Goal: Transaction & Acquisition: Purchase product/service

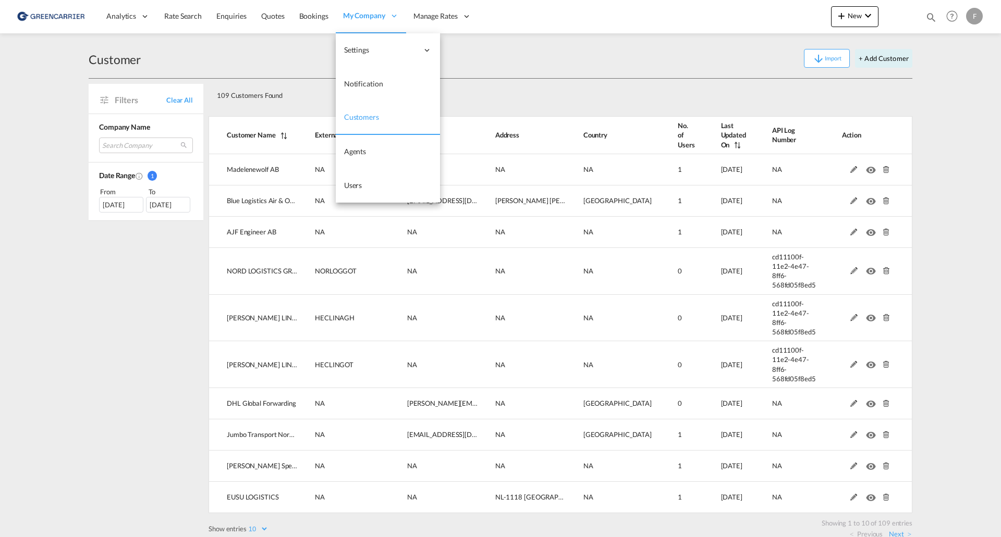
click at [360, 125] on link "Customers" at bounding box center [388, 118] width 104 height 34
click at [357, 187] on span "Users" at bounding box center [353, 185] width 18 height 9
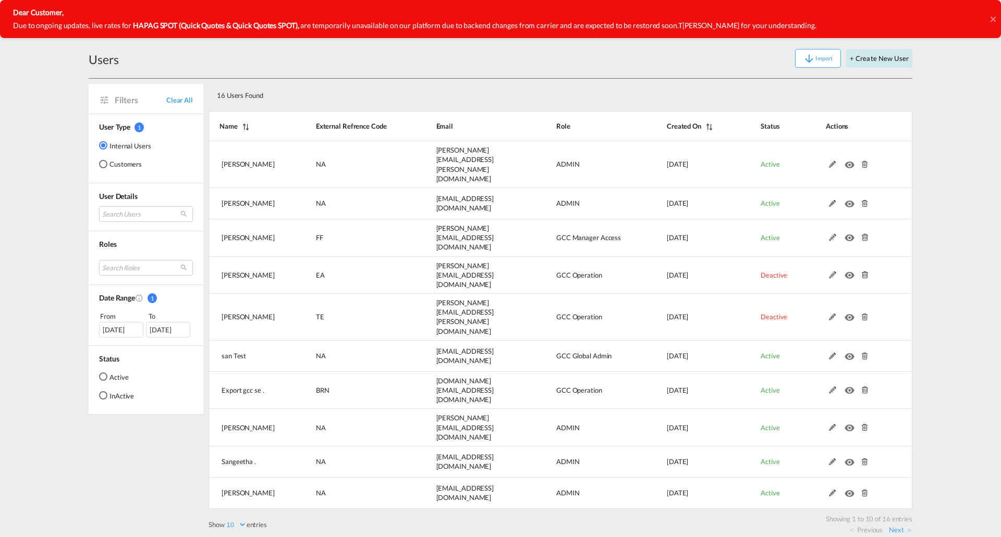
click at [879, 60] on button "+ Create New User" at bounding box center [879, 58] width 66 height 19
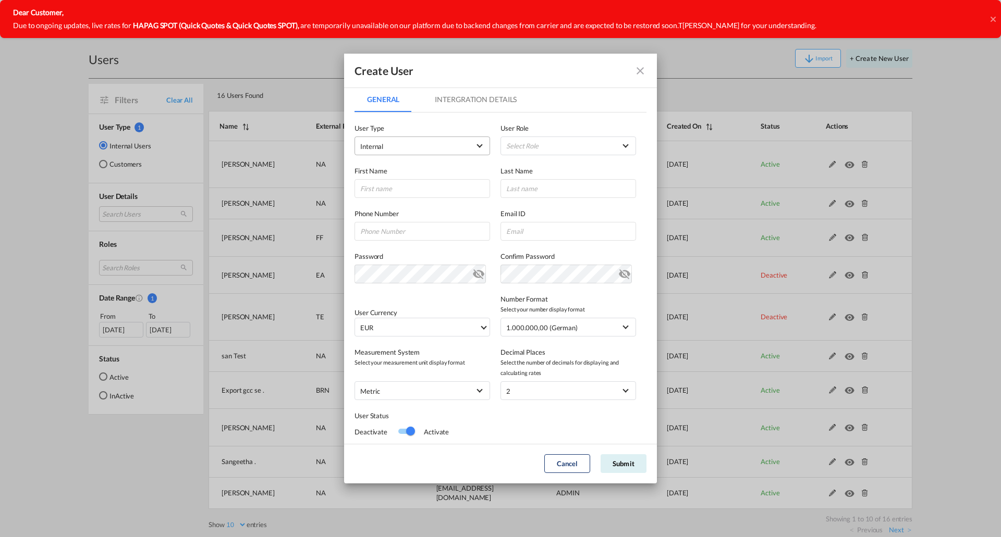
click at [445, 148] on span "Internal" at bounding box center [414, 146] width 109 height 10
click at [375, 173] on span "Customer" at bounding box center [375, 171] width 29 height 8
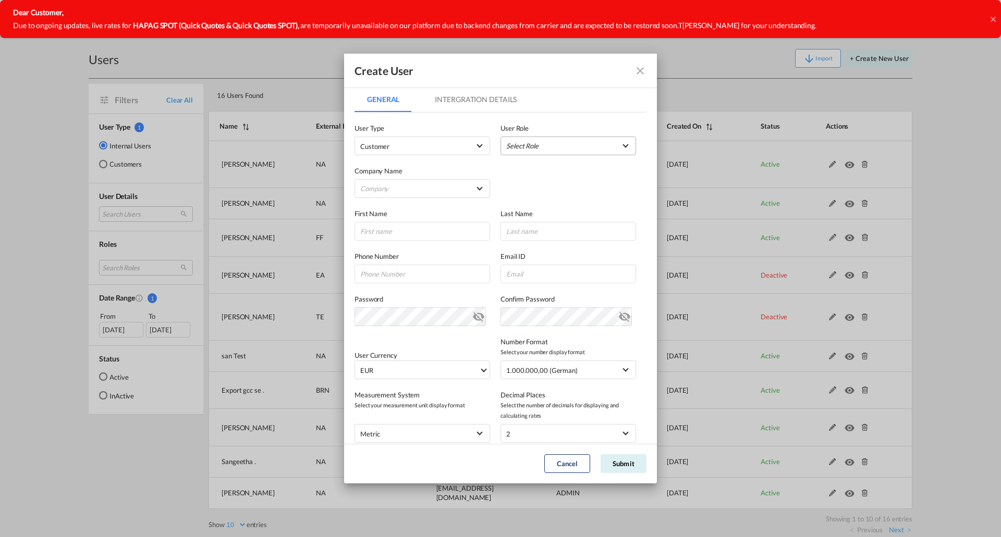
click at [559, 144] on md-select "Select Role BCO GLOBAL GCC Customer FCL Role USER_DEFINED GCC Customers LCL USE…" at bounding box center [568, 146] width 136 height 19
click at [537, 194] on div "GCC Customers LCL USER_DEFINED" at bounding box center [532, 196] width 61 height 9
click at [405, 185] on md-select "Company A. Hartrodt [GEOGRAPHIC_DATA] A S AJF Engineer AB Atlantic Integrated F…" at bounding box center [422, 188] width 136 height 19
click at [398, 168] on input "search" at bounding box center [441, 164] width 182 height 25
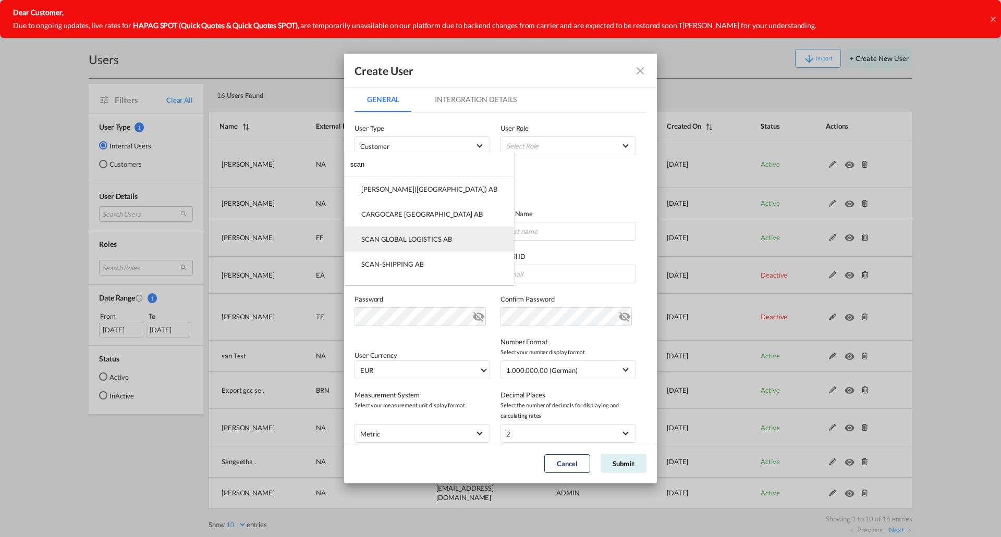
type input "scan"
click at [409, 240] on div "SCAN GLOBAL LOGISTICS AB" at bounding box center [406, 239] width 91 height 9
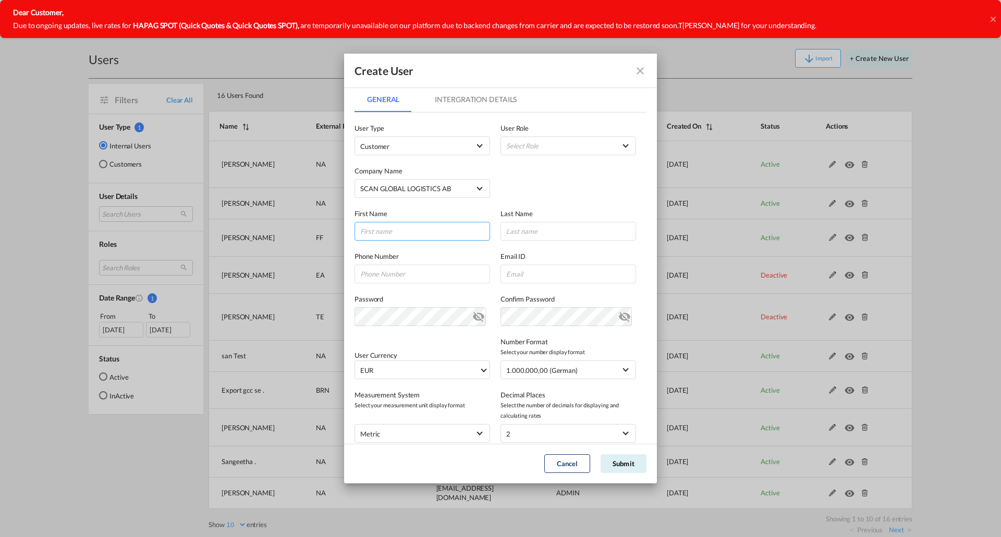
click at [397, 235] on input "GeneralIntergration Details ..." at bounding box center [422, 231] width 136 height 19
type input "[PERSON_NAME]"
type input "Drotz"
type input "[PHONE_NUMBER]"
type input "[EMAIL_ADDRESS][DOMAIN_NAME]"
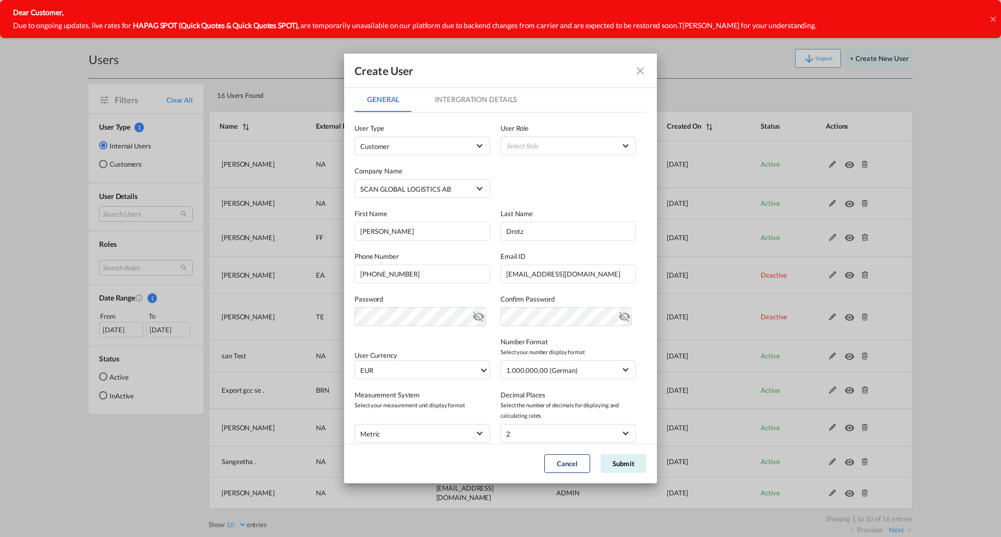
click at [477, 316] on md-icon "icon-eye-off" at bounding box center [478, 315] width 13 height 13
click at [618, 315] on md-icon "icon-eye-off" at bounding box center [624, 315] width 13 height 13
click at [438, 372] on span "EUR" at bounding box center [419, 370] width 119 height 10
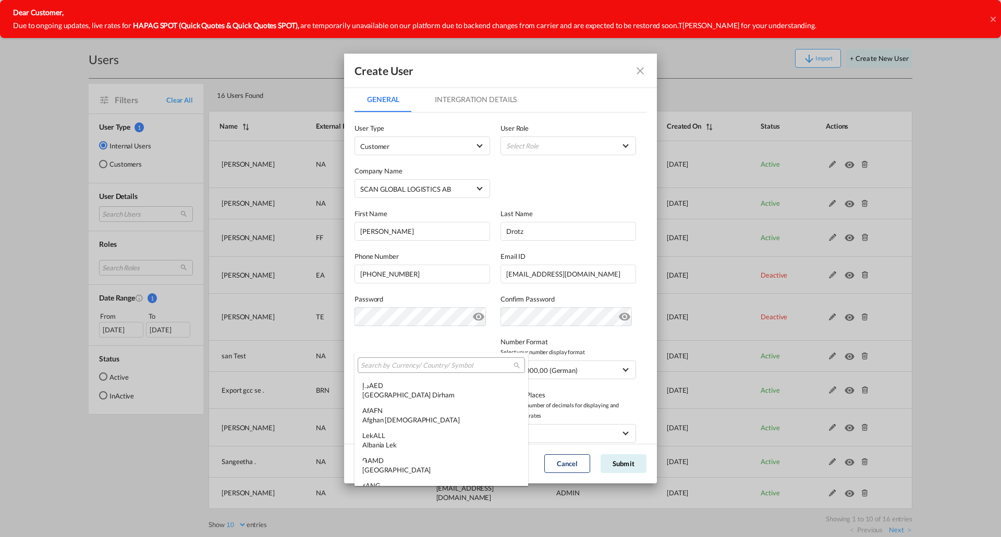
scroll to position [1047, 0]
click at [429, 338] on md-backdrop at bounding box center [500, 268] width 1001 height 537
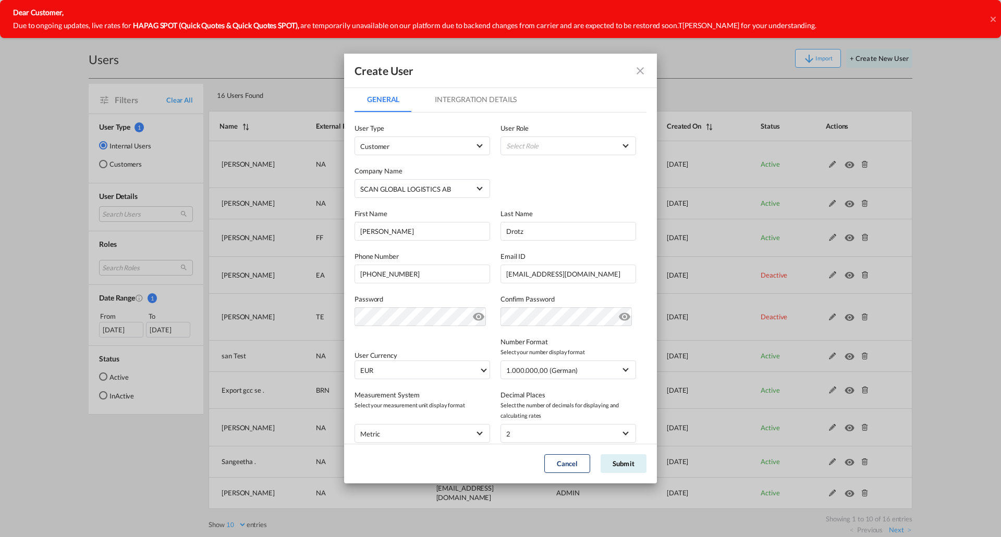
scroll to position [52, 0]
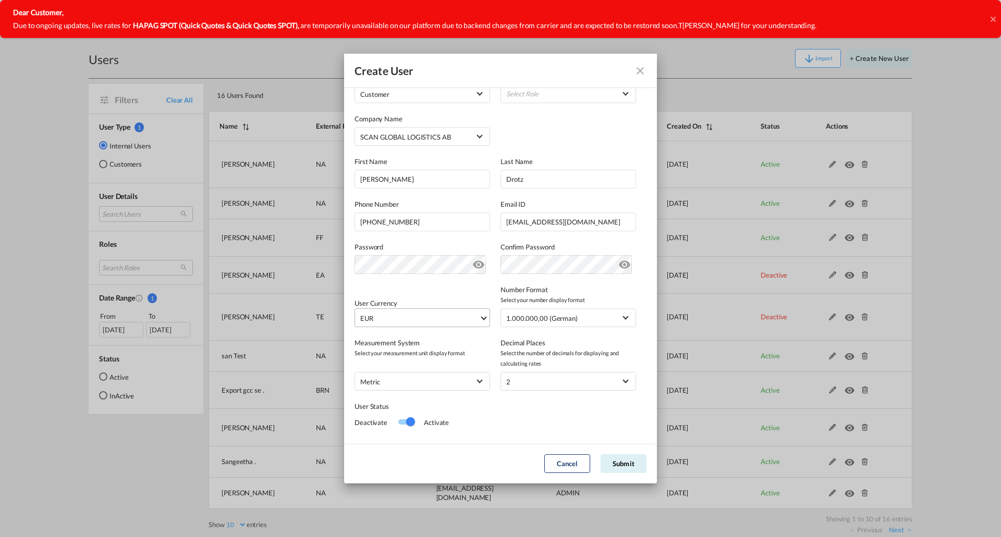
click at [464, 320] on span "EUR" at bounding box center [419, 318] width 119 height 10
click at [408, 316] on input "search" at bounding box center [437, 313] width 153 height 9
type input "sek"
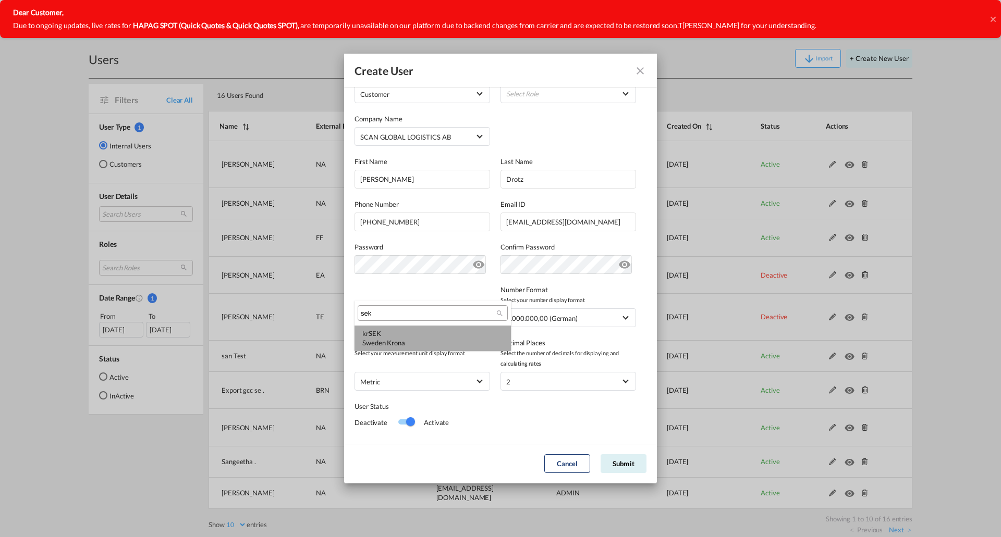
click at [395, 336] on div "kr SEK [GEOGRAPHIC_DATA] Krona" at bounding box center [432, 338] width 141 height 19
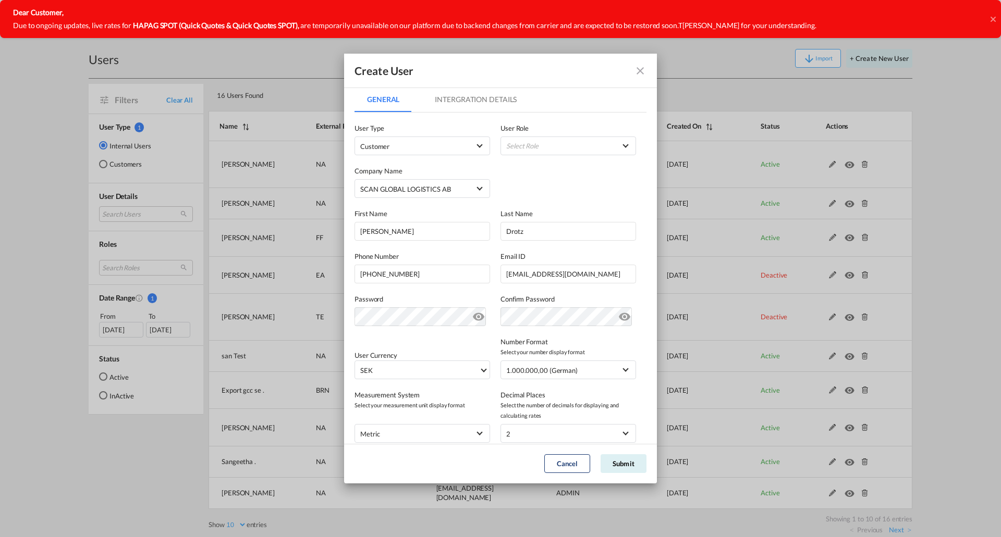
click at [469, 96] on md-tab-item "Intergration Details" at bounding box center [475, 99] width 107 height 25
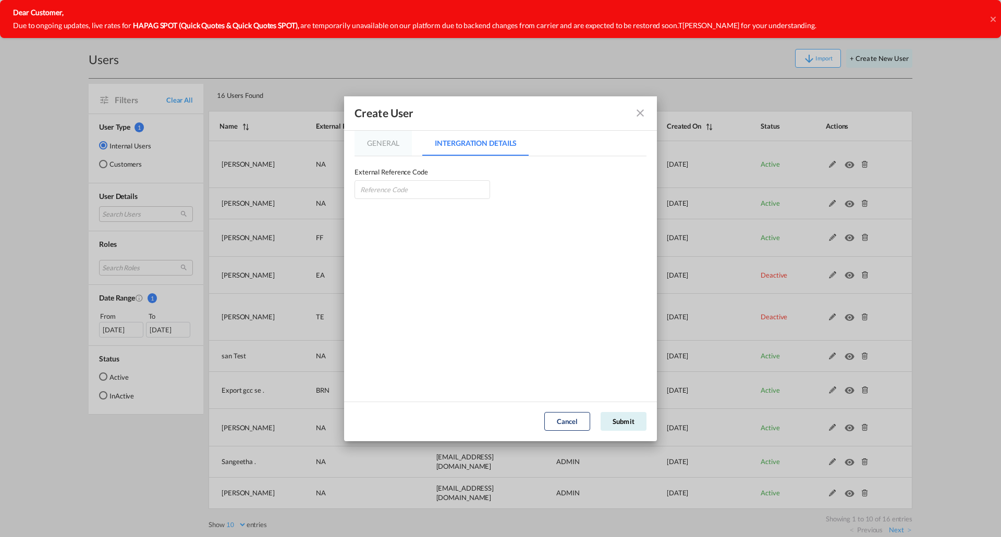
click at [379, 143] on md-tab-item "General" at bounding box center [382, 143] width 57 height 25
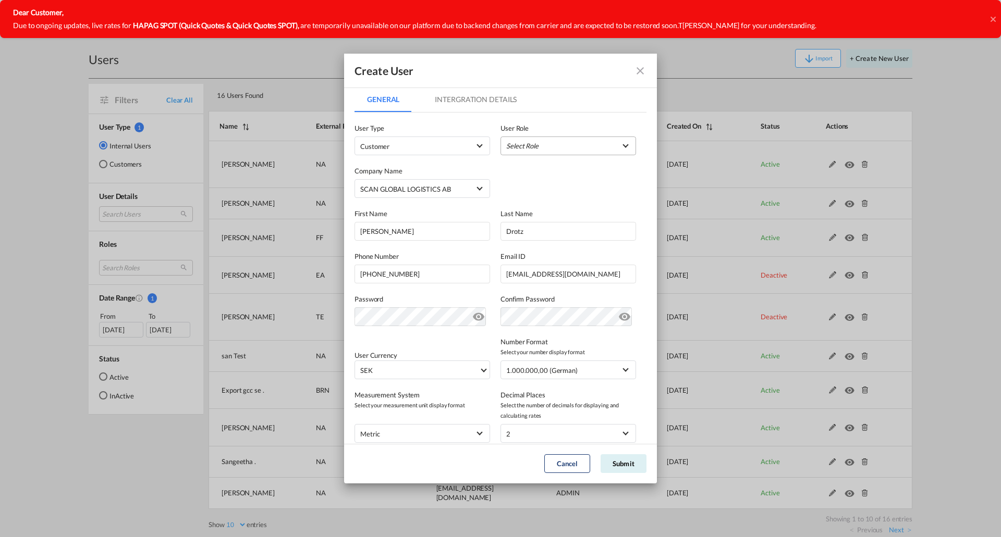
click at [564, 148] on md-select "Select Role" at bounding box center [568, 146] width 136 height 19
click at [551, 196] on div "GCC Customers LCL USER_DEFINED" at bounding box center [532, 196] width 61 height 9
click at [620, 465] on button "Submit" at bounding box center [623, 464] width 46 height 19
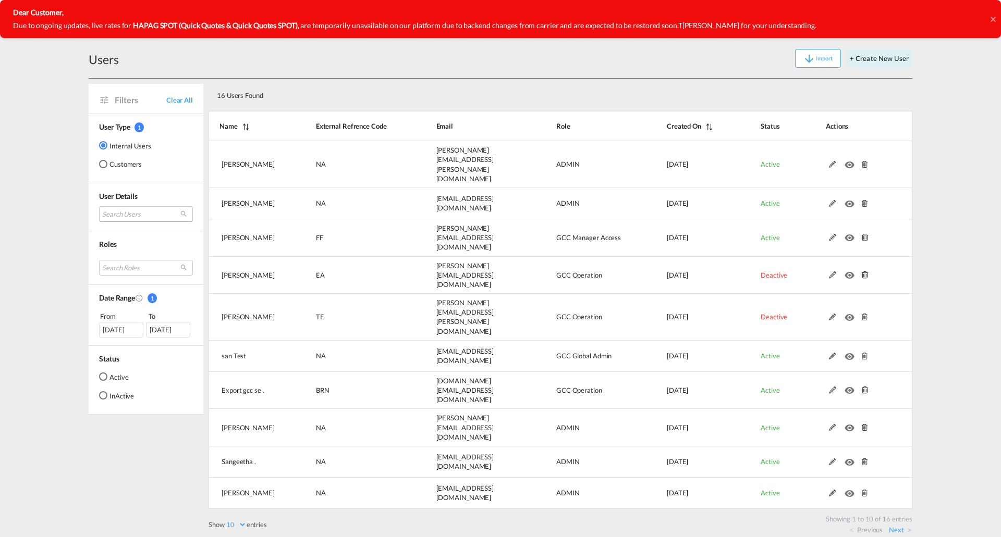
click at [132, 216] on md-select "Search Users [PERSON_NAME] [PERSON_NAME][EMAIL_ADDRESS][PERSON_NAME][DOMAIN_NAM…" at bounding box center [146, 214] width 94 height 16
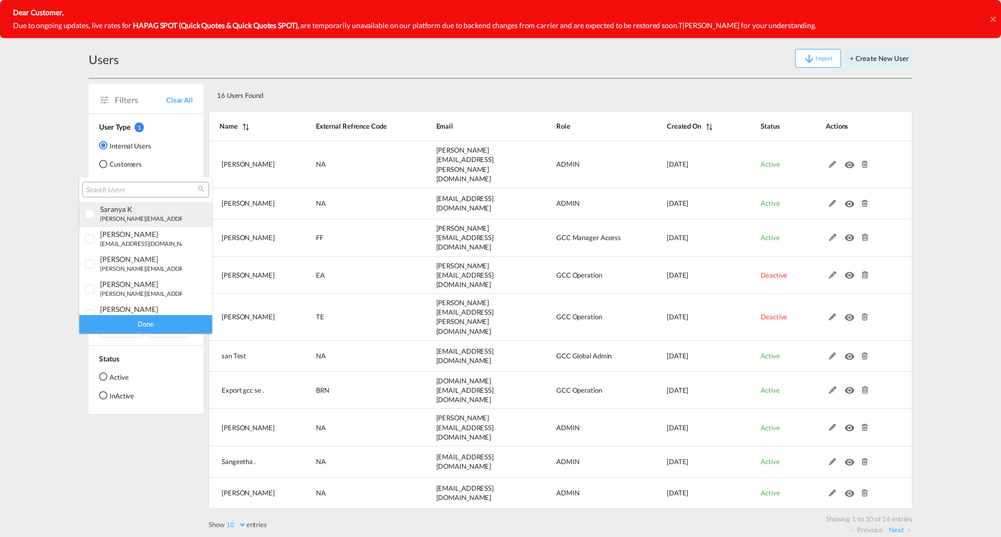
type md-option "[object Object]"
click at [130, 189] on input "search" at bounding box center [141, 190] width 112 height 9
click at [124, 163] on md-backdrop at bounding box center [500, 268] width 1001 height 537
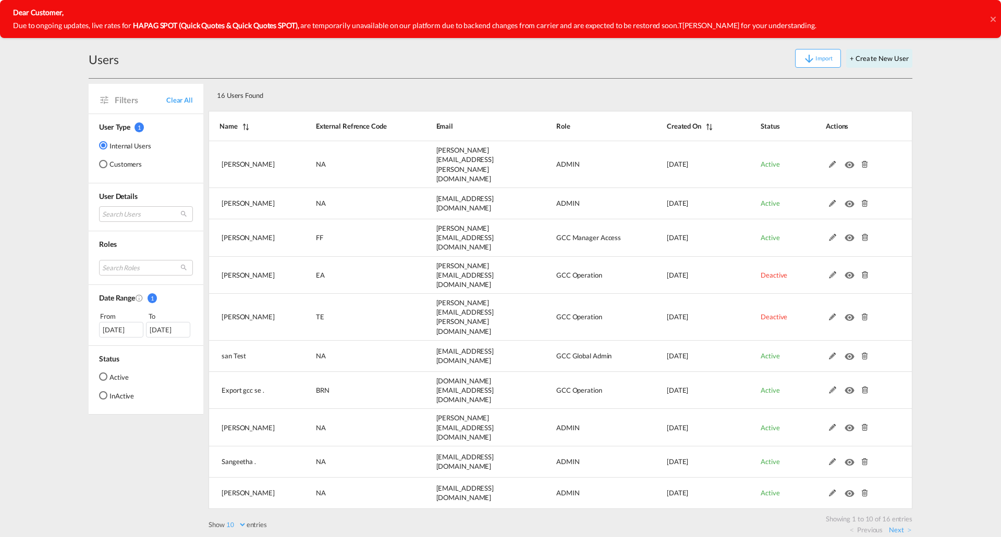
click at [111, 164] on md-radio-button "Customers" at bounding box center [125, 164] width 52 height 10
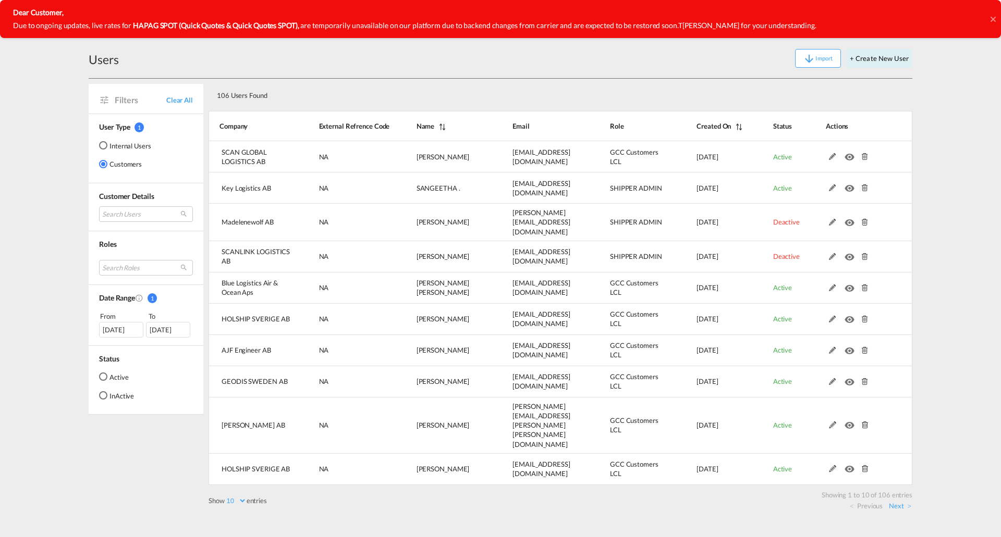
drag, startPoint x: 991, startPoint y: 19, endPoint x: 951, endPoint y: 19, distance: 40.1
click at [991, 19] on icon at bounding box center [992, 19] width 5 height 8
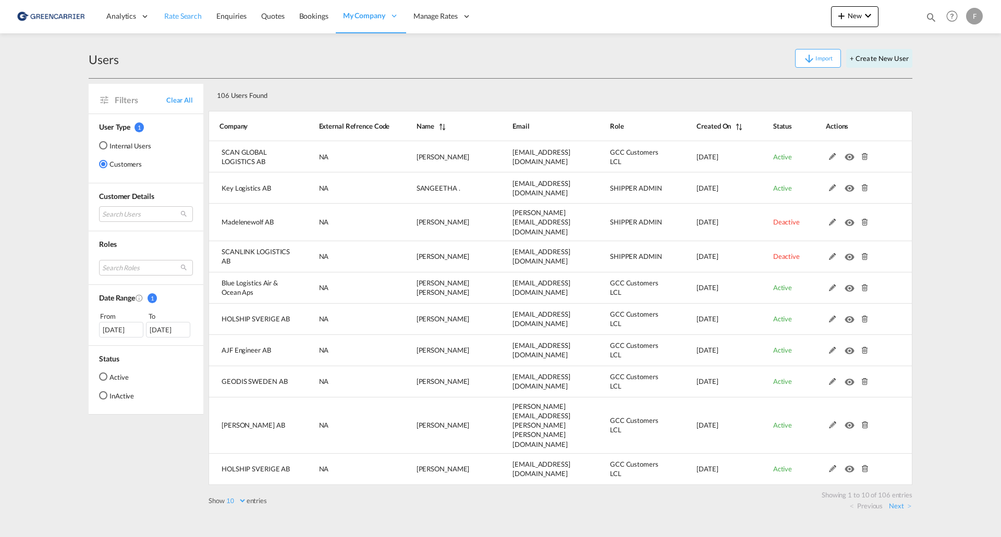
click at [177, 18] on span "Rate Search" at bounding box center [183, 15] width 38 height 9
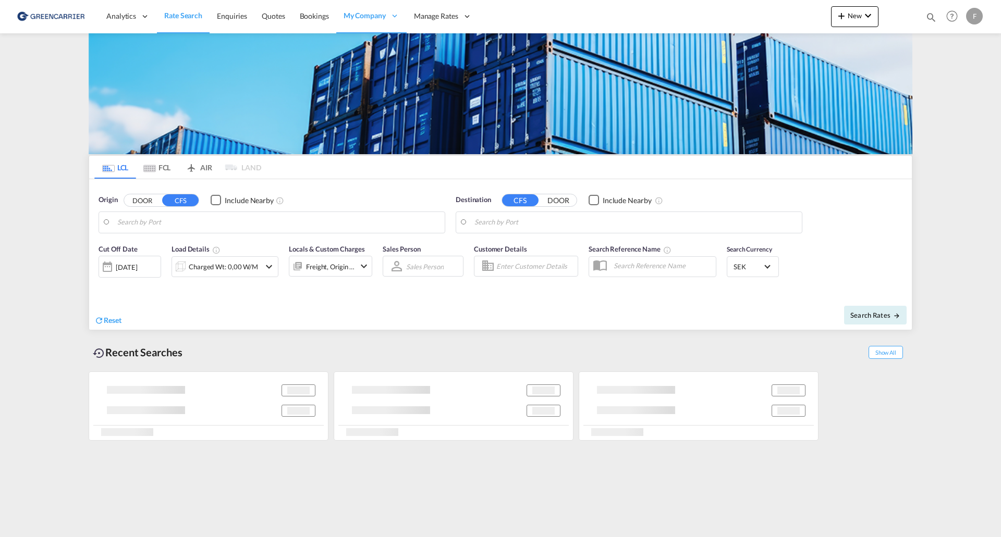
type input "[GEOGRAPHIC_DATA] ([GEOGRAPHIC_DATA]), [GEOGRAPHIC_DATA]"
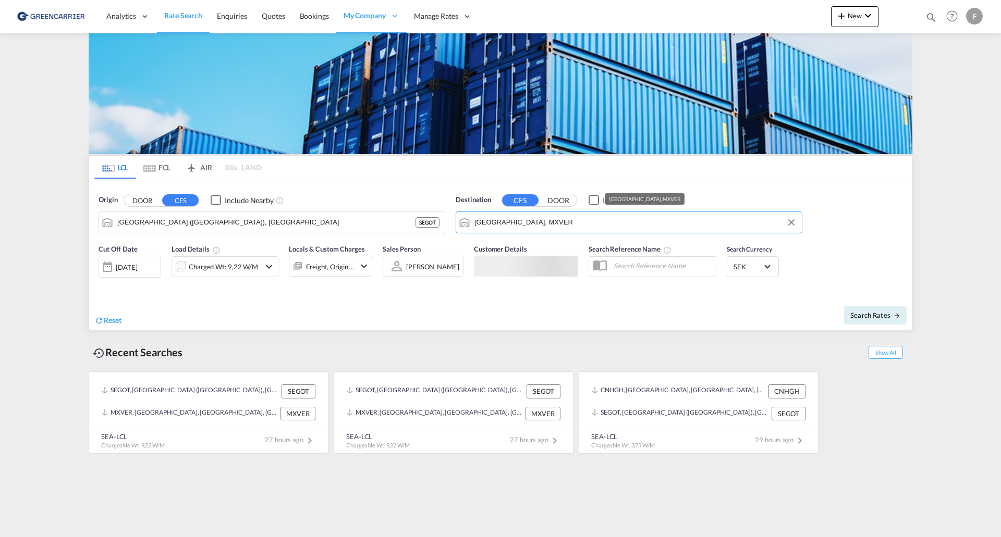
click at [559, 224] on input "[GEOGRAPHIC_DATA], MXVER" at bounding box center [635, 223] width 322 height 16
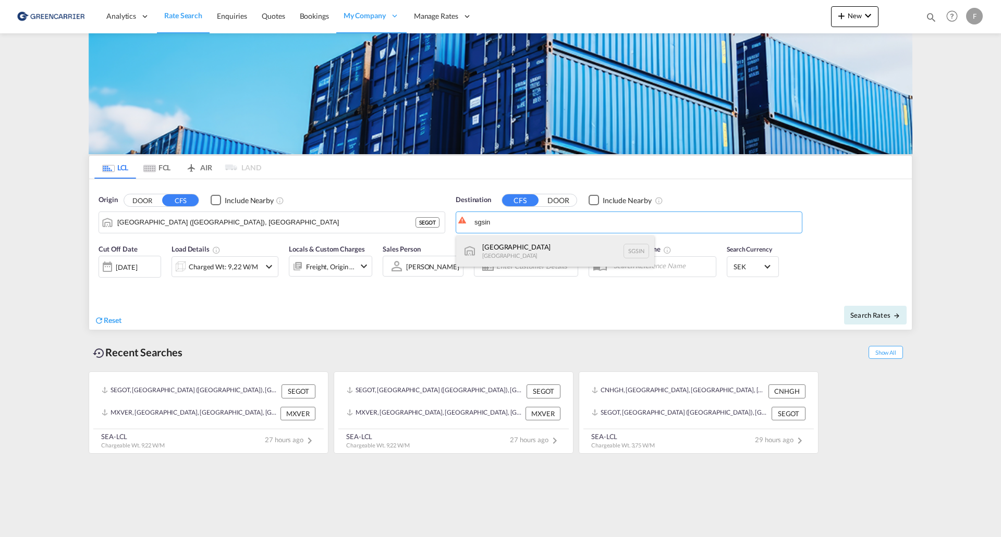
click at [537, 254] on div "Singapore [GEOGRAPHIC_DATA] [GEOGRAPHIC_DATA]" at bounding box center [555, 251] width 198 height 31
type input "[GEOGRAPHIC_DATA], SGSIN"
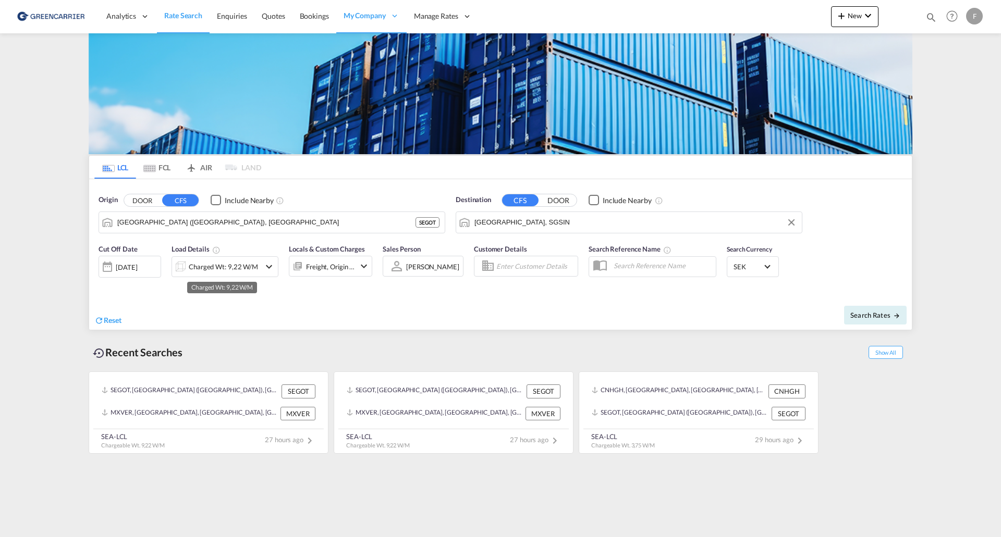
click at [223, 267] on div "Charged Wt: 9,22 W/M" at bounding box center [223, 267] width 69 height 15
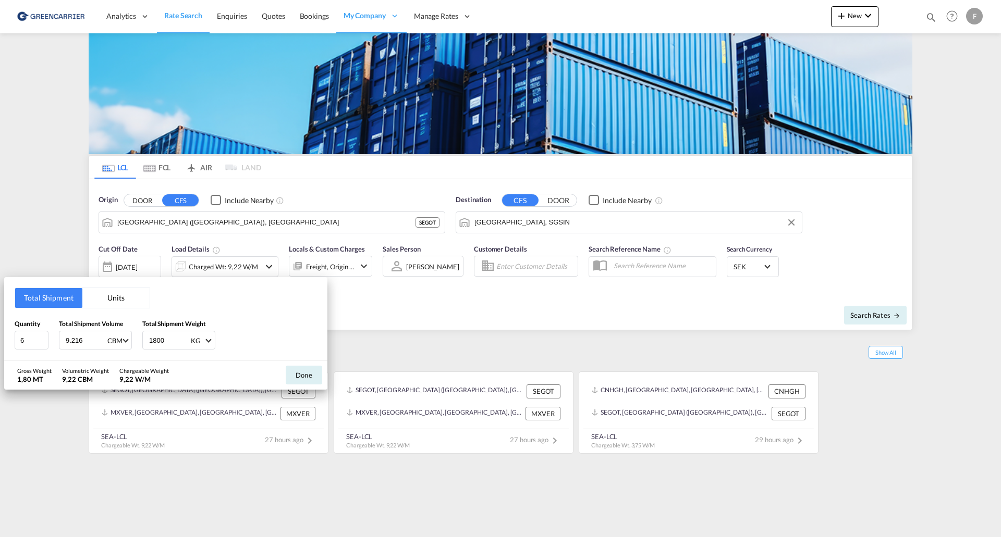
click at [545, 267] on div "Total Shipment Units Quantity 6 Total Shipment Volume 9.216 CBM CBM CFT Total S…" at bounding box center [500, 268] width 1001 height 537
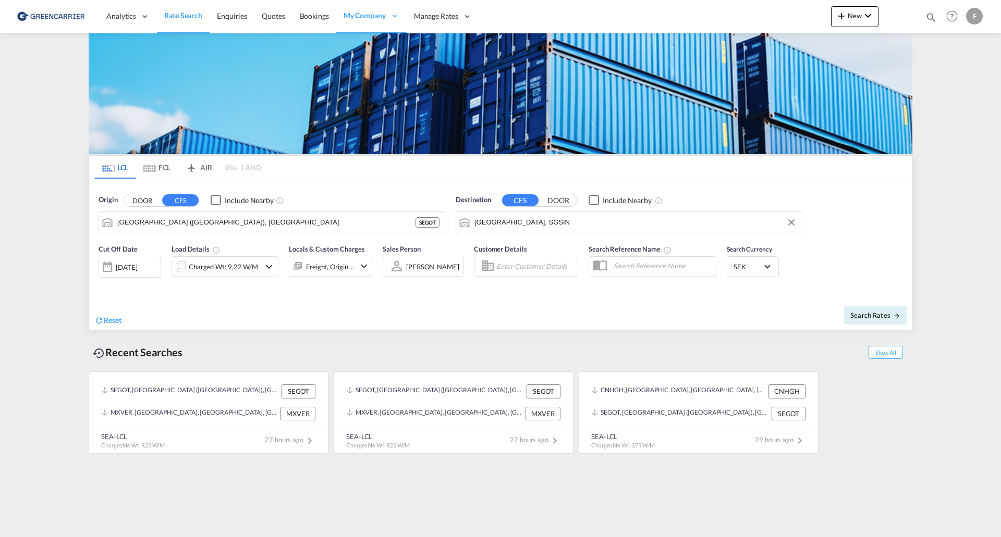
click at [548, 264] on input "Enter Customer Details" at bounding box center [535, 267] width 78 height 16
click at [543, 297] on div "[PERSON_NAME] [EMAIL_ADDRESS][DOMAIN_NAME] | SCAN GLOBAL LOGISTICS AB | SCAGLOG…" at bounding box center [590, 296] width 198 height 34
type input "SCAN GLOBAL LOGISTICS AB, [PERSON_NAME], [EMAIL_ADDRESS][DOMAIN_NAME]"
click at [864, 320] on button "Search Rates" at bounding box center [875, 315] width 63 height 19
type input "SEGOT to SGSIN / [DATE]"
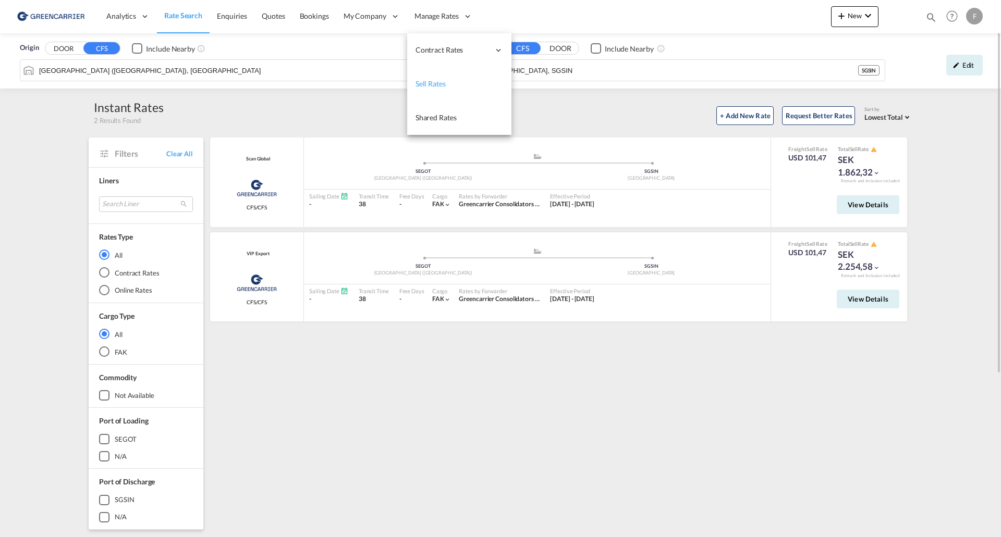
click at [426, 82] on span "Sell Rates" at bounding box center [430, 83] width 30 height 9
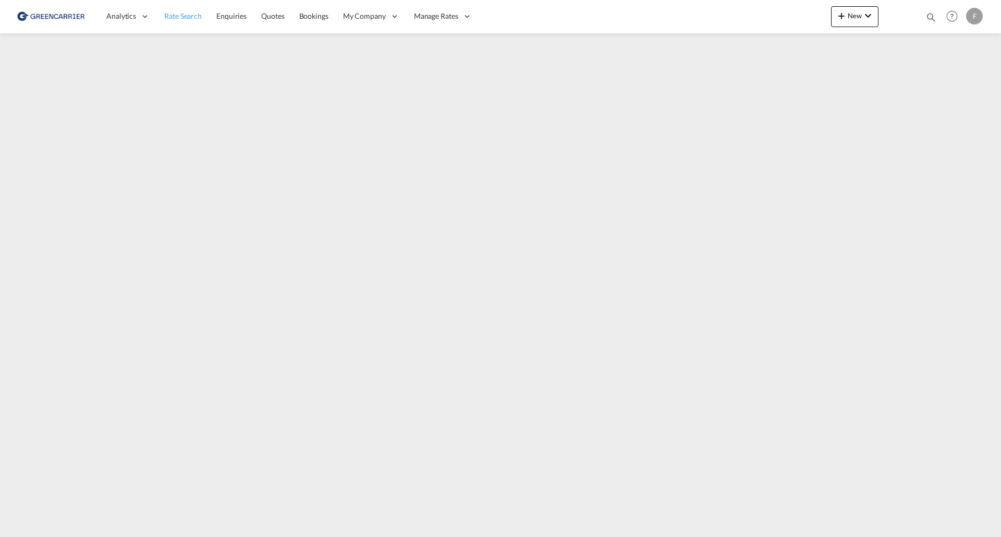
click at [177, 17] on span "Rate Search" at bounding box center [183, 15] width 38 height 9
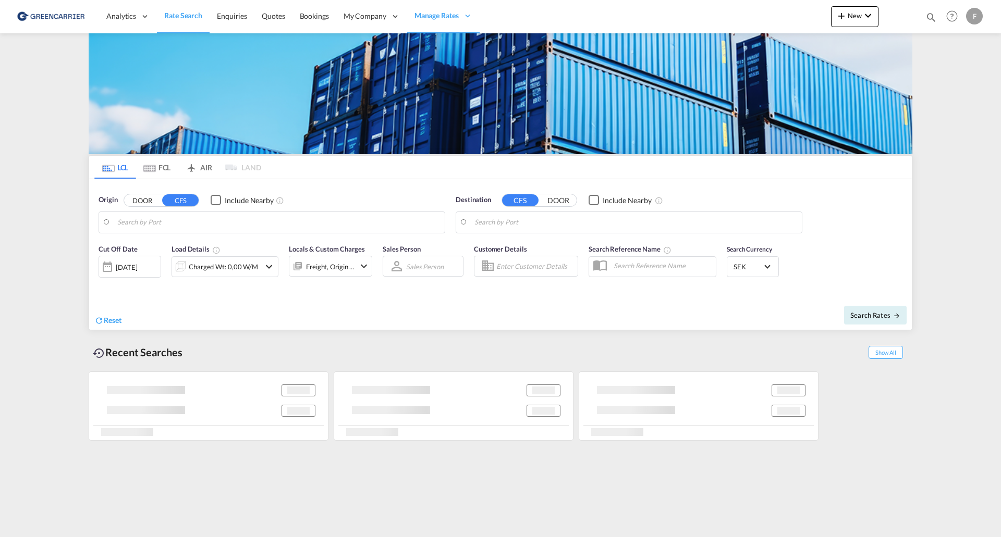
click at [549, 268] on input "Enter Customer Details" at bounding box center [535, 267] width 78 height 16
type input "[GEOGRAPHIC_DATA] ([GEOGRAPHIC_DATA]), [GEOGRAPHIC_DATA]"
type input "[GEOGRAPHIC_DATA], SGSIN"
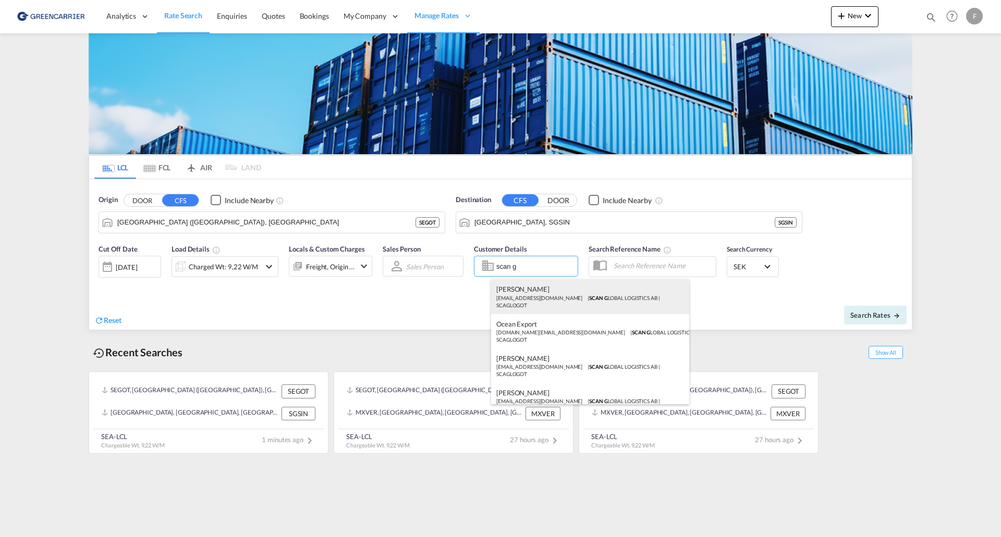
click at [563, 293] on div "[PERSON_NAME] [EMAIL_ADDRESS][DOMAIN_NAME] | SCAN G LOBAL LOGISTICS AB | SCAGLO…" at bounding box center [590, 296] width 198 height 34
type input "SCAN GLOBAL LOGISTICS AB, [PERSON_NAME], [EMAIL_ADDRESS][DOMAIN_NAME]"
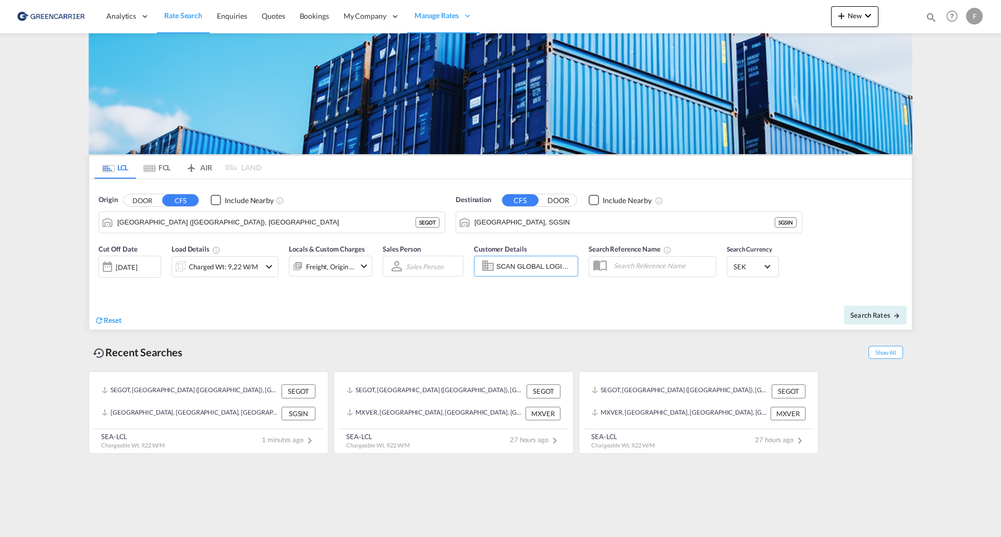
click at [224, 266] on div "Charged Wt: 9,22 W/M" at bounding box center [223, 267] width 69 height 15
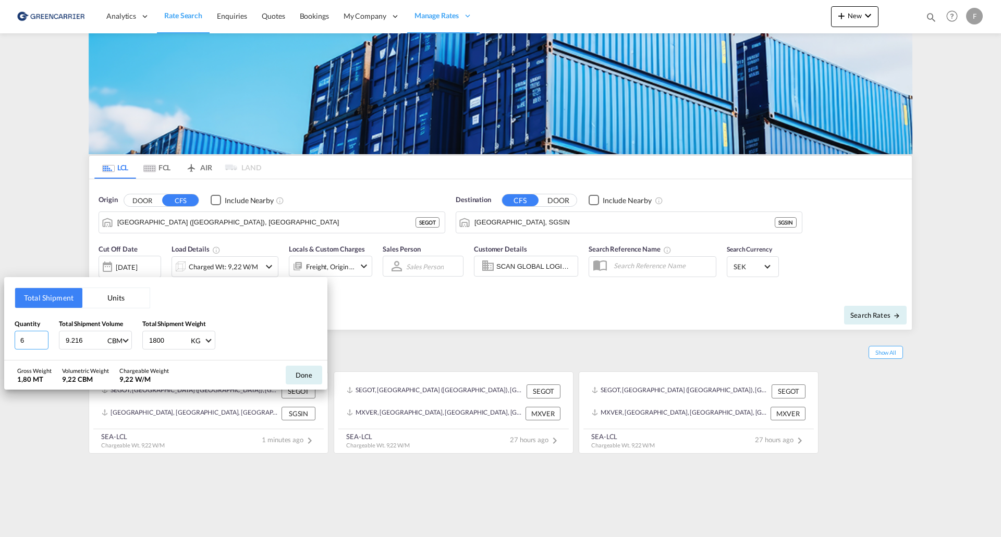
drag, startPoint x: 30, startPoint y: 344, endPoint x: -20, endPoint y: 342, distance: 50.1
click at [0, 342] on html "Analytics Reports Dashboard Rate Search Enquiries Quotes" at bounding box center [500, 268] width 1001 height 537
type input "1"
drag, startPoint x: 83, startPoint y: 340, endPoint x: -10, endPoint y: 342, distance: 93.9
click at [0, 342] on html "Analytics Reports Dashboard Rate Search Enquiries Quotes" at bounding box center [500, 268] width 1001 height 537
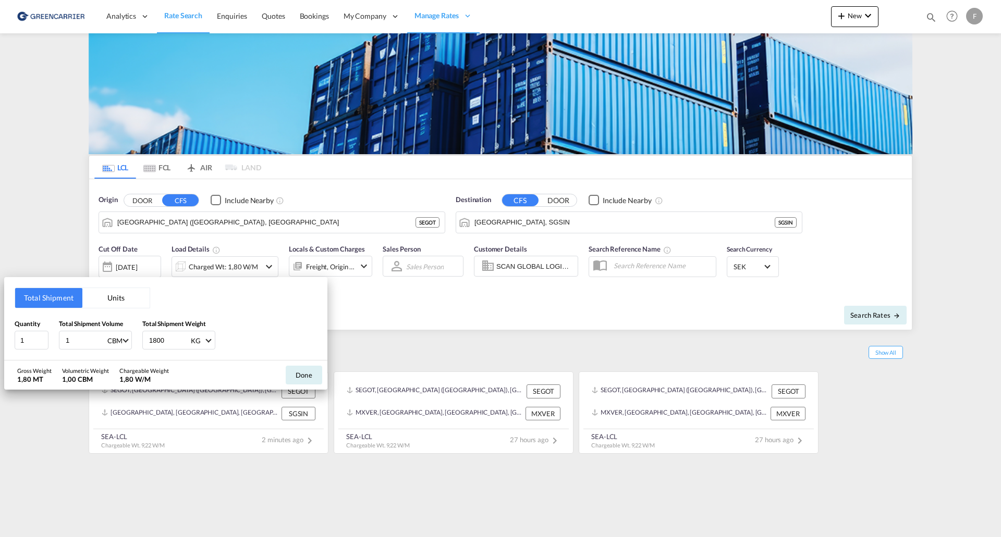
type input "1"
drag, startPoint x: 168, startPoint y: 339, endPoint x: 77, endPoint y: 343, distance: 90.8
click at [81, 343] on div "Quantity 1 Total Shipment Volume 1 CBM CBM CFT Total Shipment Weight 1800 KG KG…" at bounding box center [166, 334] width 302 height 31
type input "1"
click at [296, 371] on button "Done" at bounding box center [304, 375] width 36 height 19
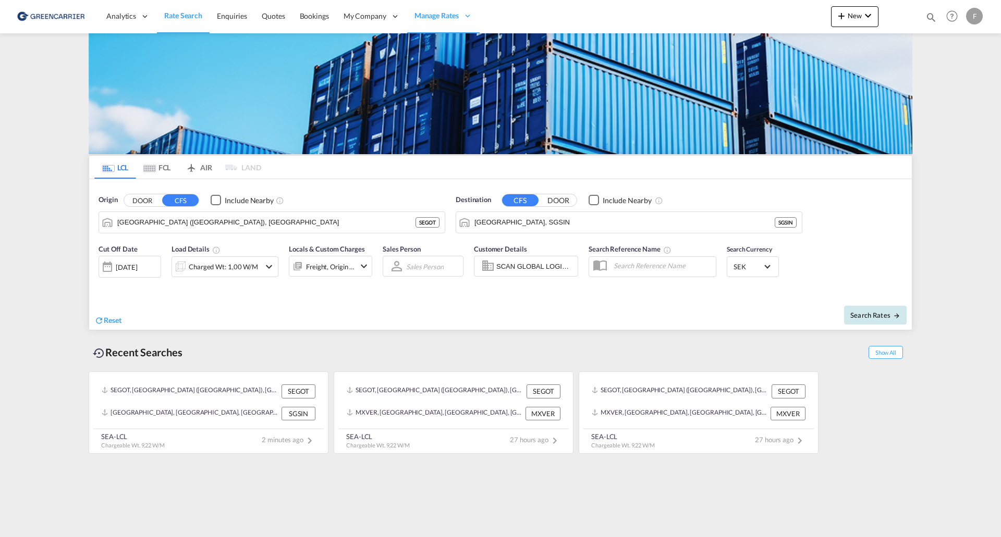
click at [887, 316] on span "Search Rates" at bounding box center [875, 315] width 50 height 8
type input "SEGOT to SGSIN / [DATE]"
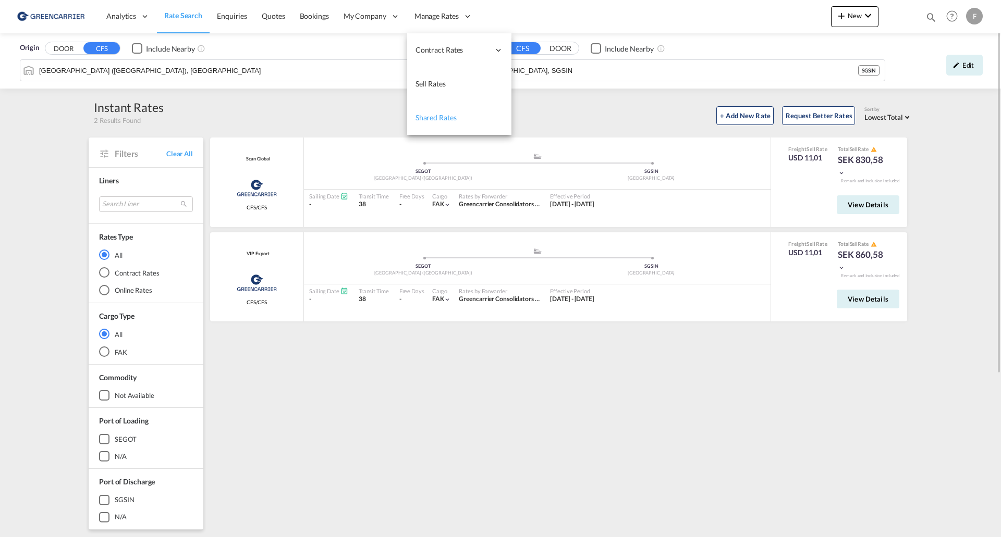
click at [436, 117] on span "Shared Rates" at bounding box center [435, 117] width 41 height 9
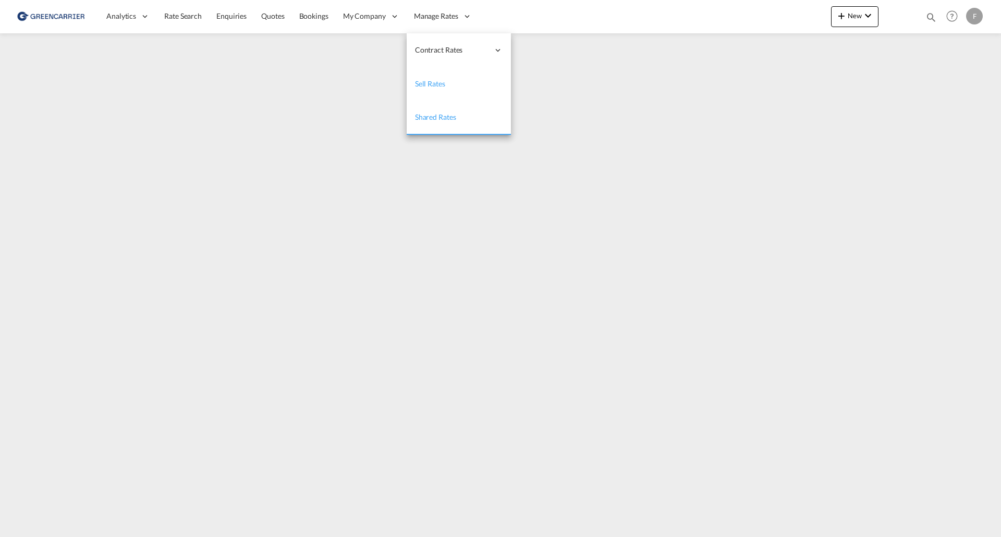
click at [430, 83] on span "Sell Rates" at bounding box center [430, 83] width 30 height 9
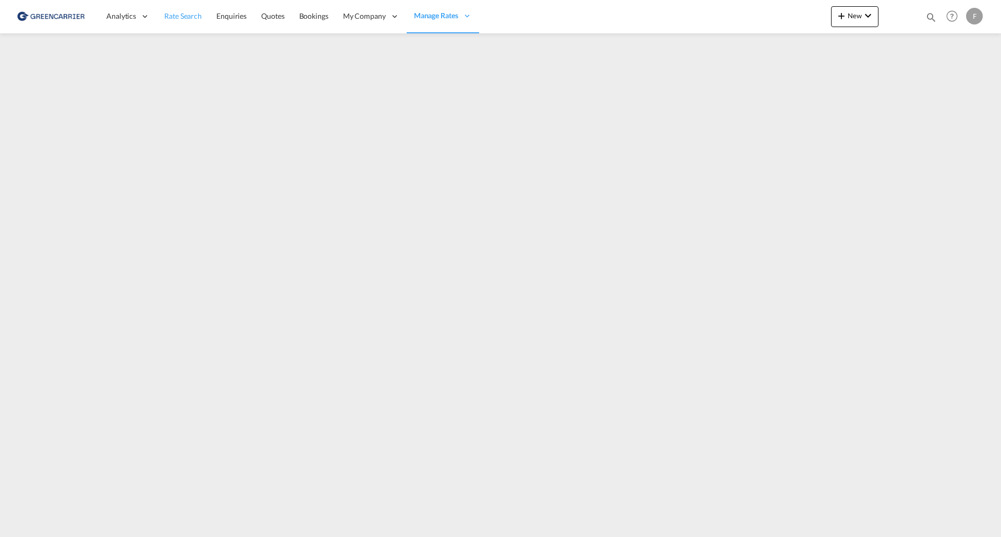
click at [174, 14] on span "Rate Search" at bounding box center [183, 15] width 38 height 9
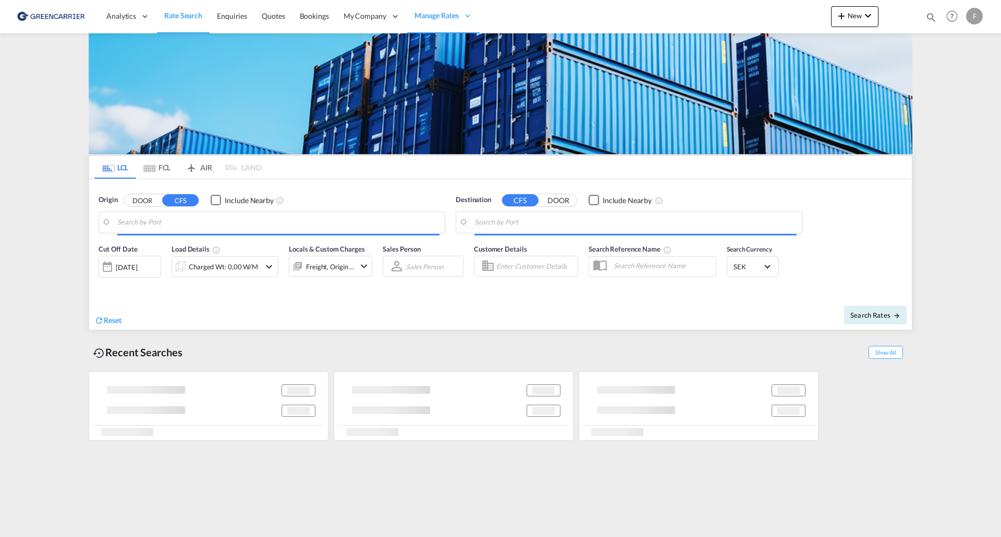
click at [543, 266] on input "Enter Customer Details" at bounding box center [535, 267] width 78 height 16
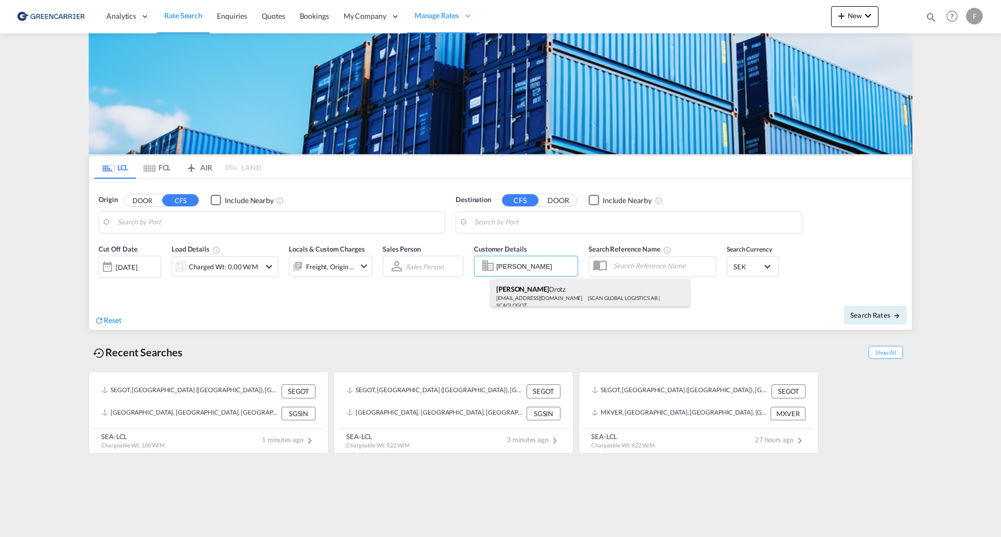
click at [541, 299] on div "[PERSON_NAME] [EMAIL_ADDRESS][DOMAIN_NAME] | SCAN GLOBAL LOGISTICS AB | SCAGLOG…" at bounding box center [590, 296] width 198 height 34
type input "SCAN GLOBAL LOGISTICS AB, [PERSON_NAME], [EMAIL_ADDRESS][DOMAIN_NAME]"
click at [881, 322] on button "Search Rates" at bounding box center [875, 315] width 63 height 19
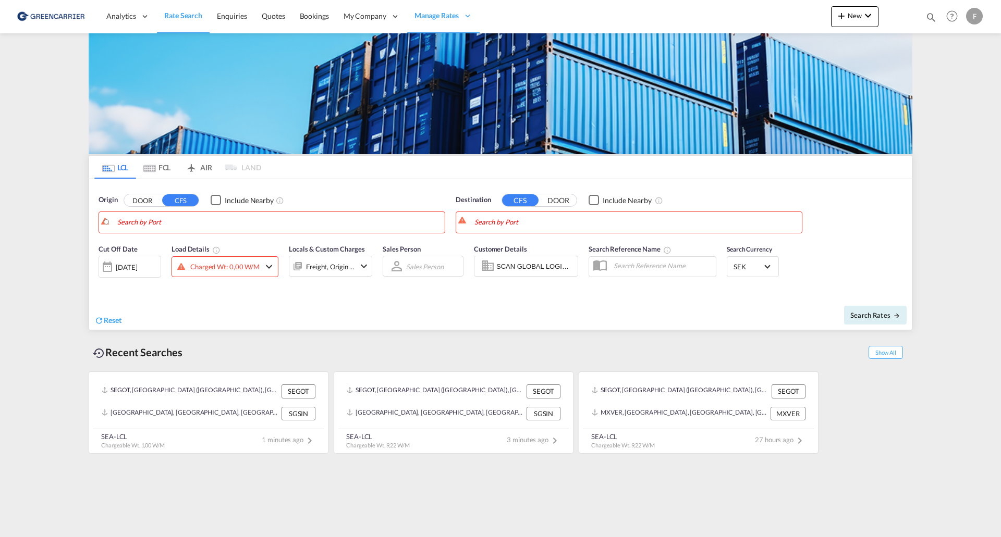
click at [310, 226] on body "Analytics Reports Dashboard Rate Search Enquiries Quotes Bookings" at bounding box center [500, 268] width 1001 height 537
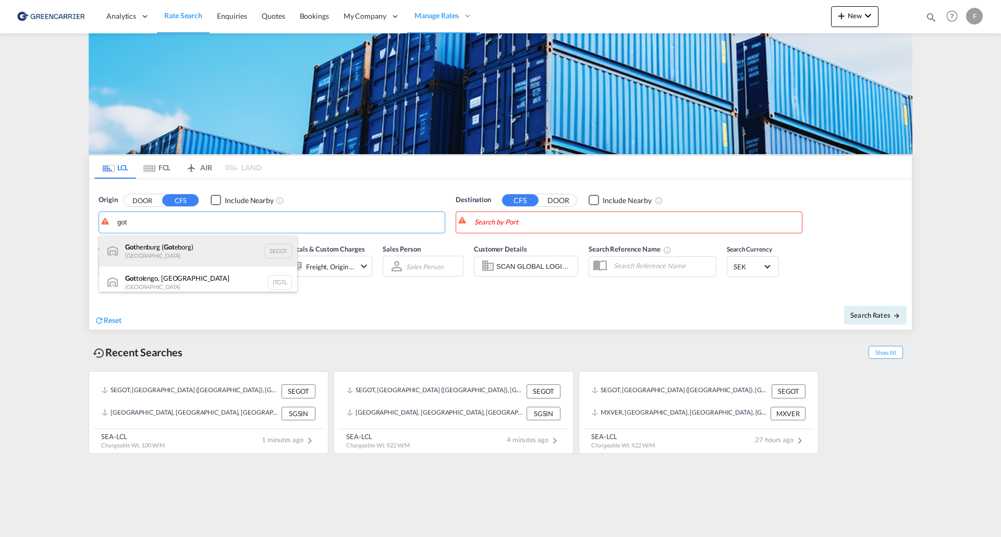
click at [193, 247] on div "Got henburg ( Got eborg) [GEOGRAPHIC_DATA] SEGOT" at bounding box center [198, 251] width 198 height 31
type input "[GEOGRAPHIC_DATA] ([GEOGRAPHIC_DATA]), [GEOGRAPHIC_DATA]"
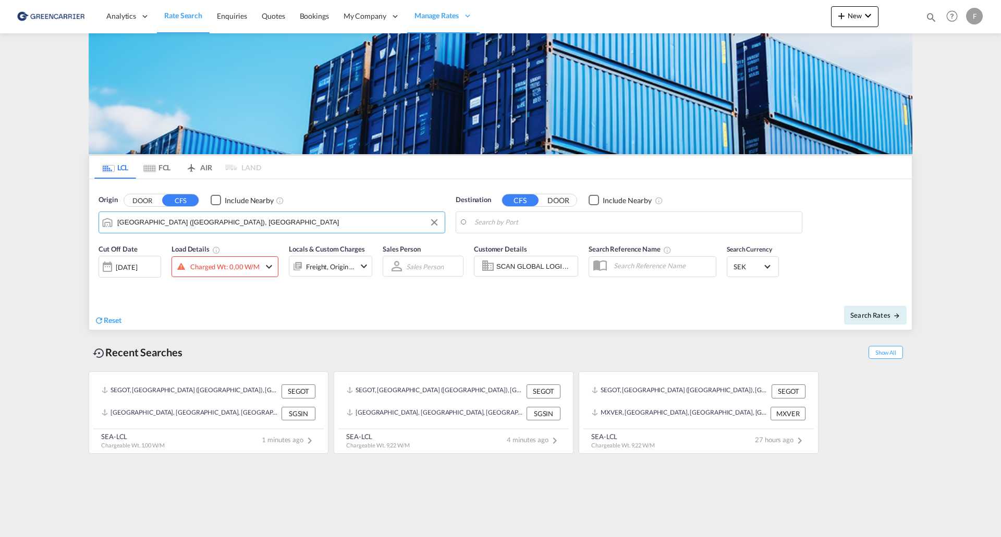
click at [526, 223] on body "Analytics Reports Dashboard Rate Search Enquiries Quotes Bookings" at bounding box center [500, 268] width 1001 height 537
click at [517, 247] on div "Busan Korea, Republic of KRPUS" at bounding box center [555, 251] width 198 height 31
type input "Busan, KRPUS"
click at [887, 315] on span "Search Rates" at bounding box center [875, 315] width 50 height 8
click at [230, 269] on div "Charged Wt: 0,00 W/M" at bounding box center [224, 267] width 69 height 15
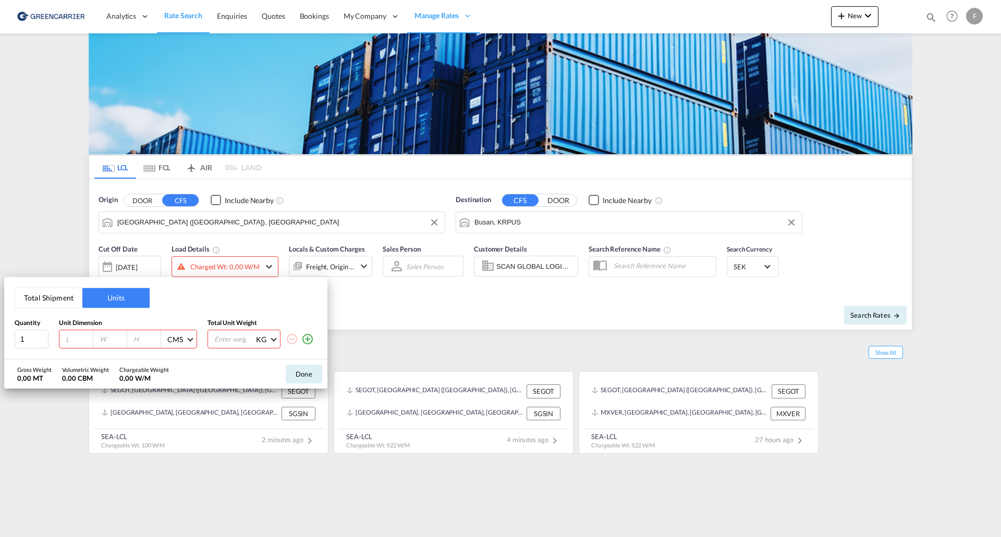
click at [48, 295] on button "Total Shipment" at bounding box center [48, 298] width 67 height 20
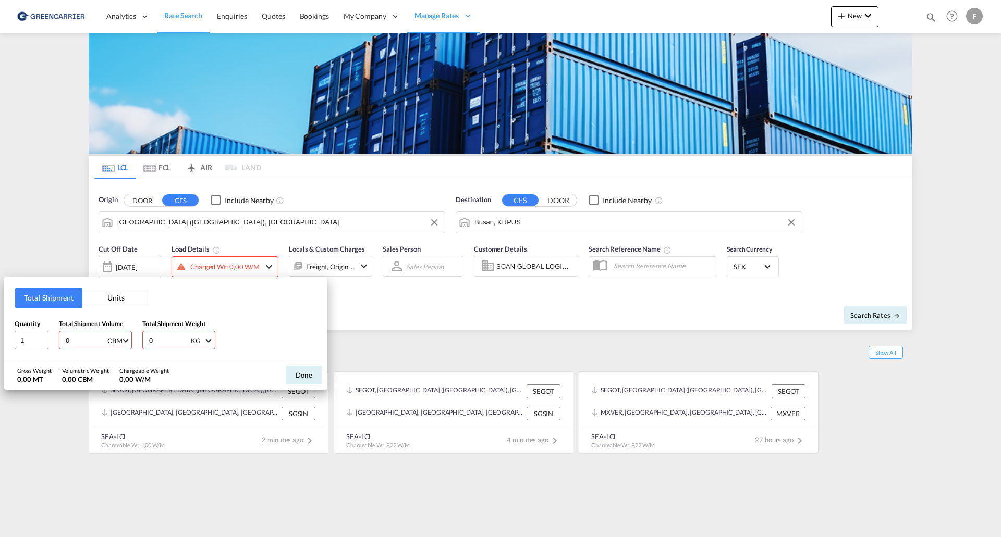
drag, startPoint x: 73, startPoint y: 342, endPoint x: 30, endPoint y: 346, distance: 43.4
click at [30, 346] on div "Quantity 1 Total Shipment Volume 0 CBM CBM CFT Total Shipment Weight 0 KG KG LB" at bounding box center [166, 334] width 302 height 31
type input "1"
drag, startPoint x: 162, startPoint y: 339, endPoint x: 100, endPoint y: 337, distance: 62.1
click at [101, 338] on div "Quantity 1 Total Shipment Volume 1 CBM CBM CFT Total Shipment Weight 0 KG KG LB" at bounding box center [166, 334] width 302 height 31
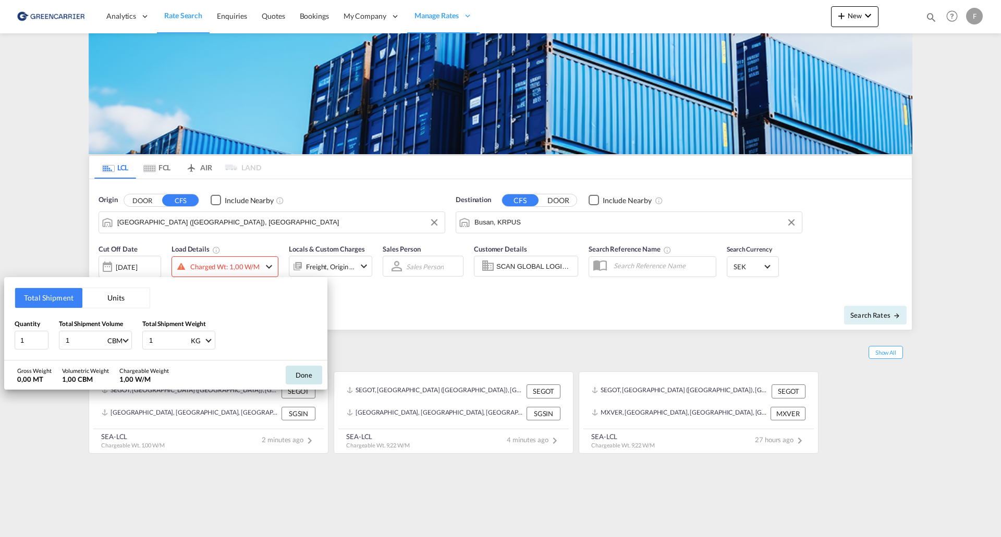
type input "1"
click at [301, 372] on button "Done" at bounding box center [304, 375] width 36 height 19
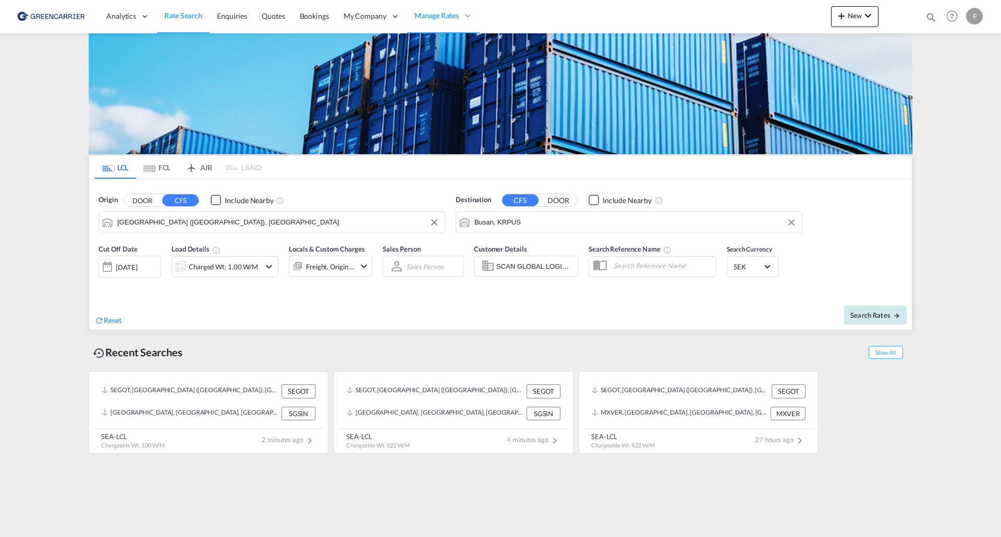
click at [878, 318] on span "Search Rates" at bounding box center [875, 315] width 50 height 8
type input "SEGOT to KRPUS / [DATE]"
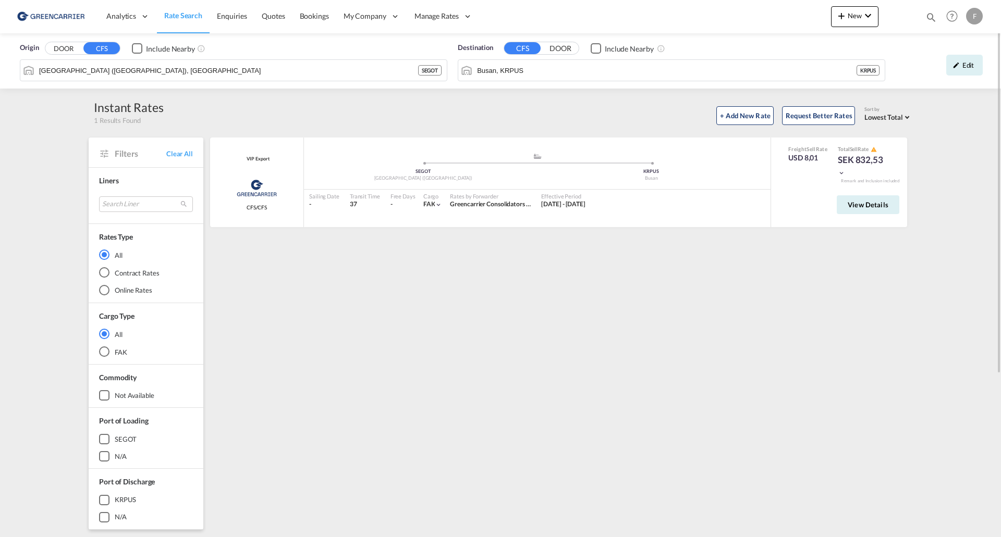
click at [313, 329] on div "VIP Export Greencarrier Consolidators CFS/CFS added by you .a{fill:#aaa8ad;} .a…" at bounding box center [560, 450] width 704 height 625
click at [551, 69] on div "Origin DOOR CFS Include Nearby [GEOGRAPHIC_DATA] ([GEOGRAPHIC_DATA]), SEGOT SEG…" at bounding box center [500, 60] width 1001 height 55
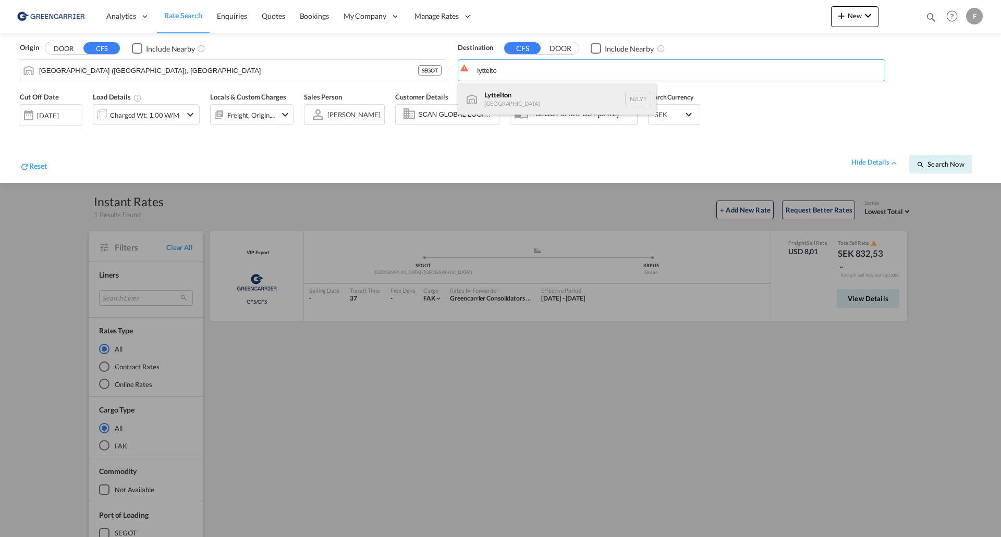
click at [501, 96] on div "Lyttelto n [GEOGRAPHIC_DATA] NZLYT" at bounding box center [557, 98] width 198 height 31
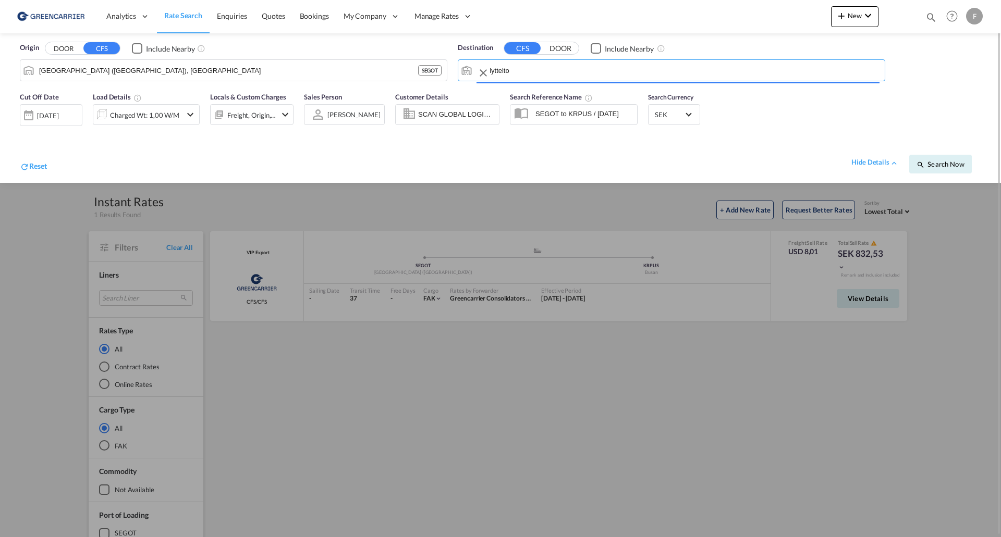
type input "Lyttelton, NZLYT"
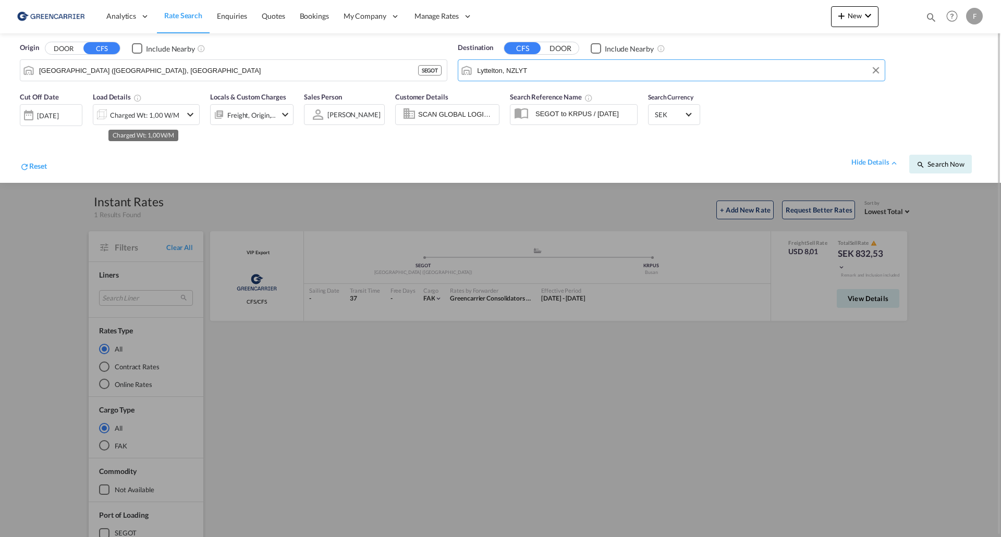
click at [159, 119] on div "Charged Wt: 1,00 W/M" at bounding box center [144, 115] width 69 height 15
